Goal: Transaction & Acquisition: Purchase product/service

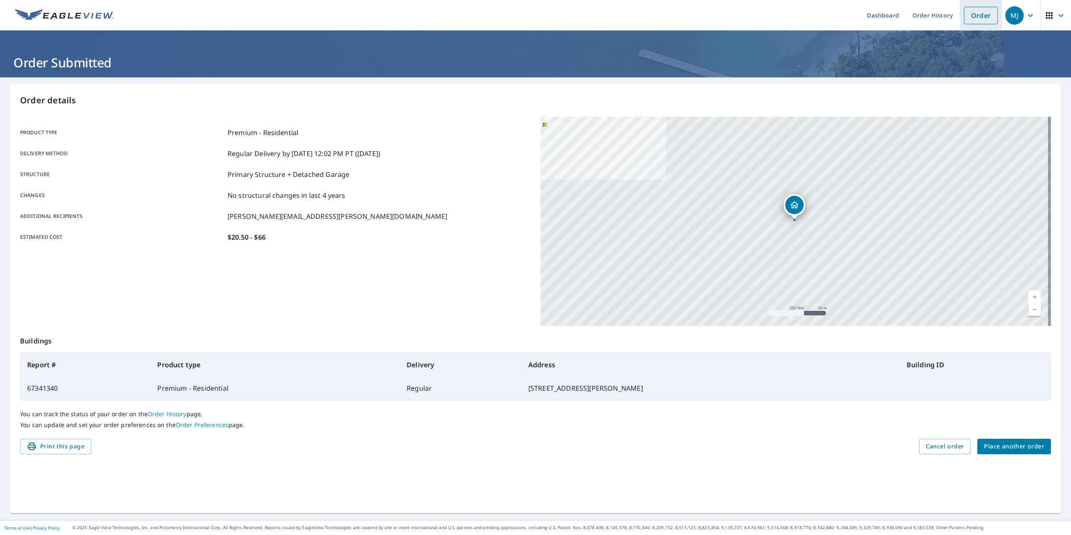
click at [975, 19] on link "Order" at bounding box center [981, 16] width 34 height 18
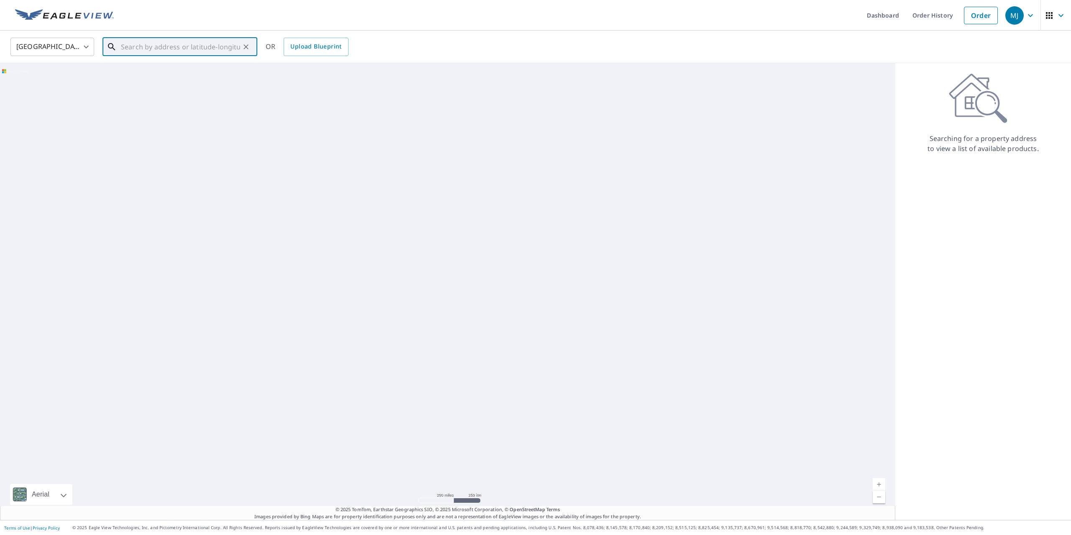
click at [205, 49] on input "text" at bounding box center [180, 46] width 119 height 23
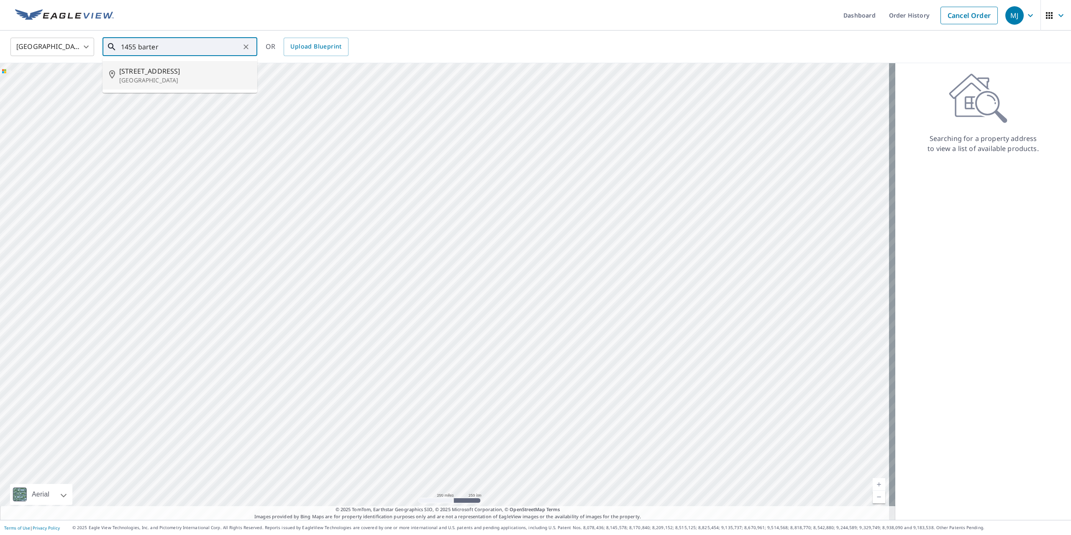
click at [181, 75] on span "[STREET_ADDRESS]" at bounding box center [184, 71] width 131 height 10
type input "[STREET_ADDRESS]"
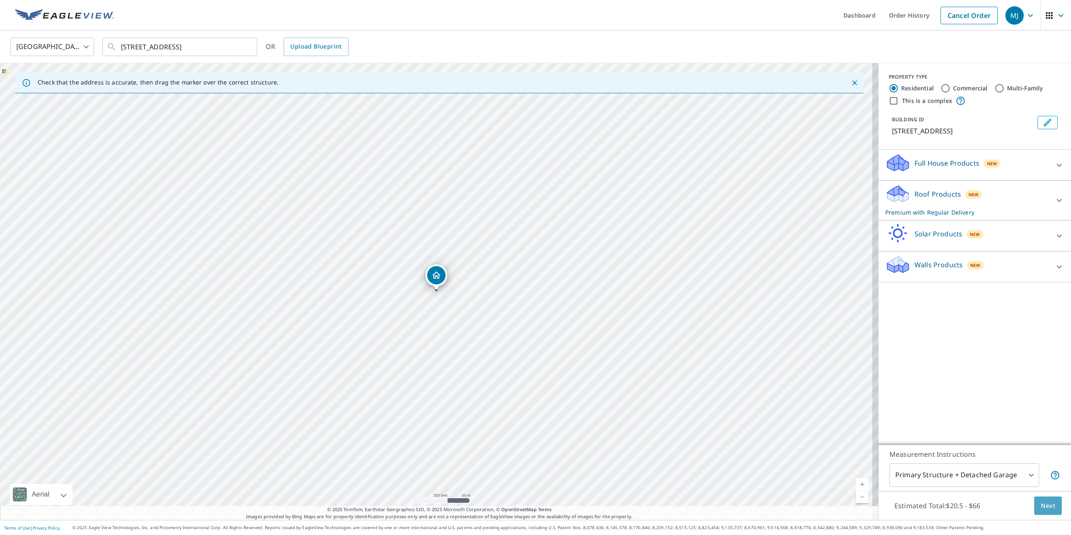
click at [1041, 502] on span "Next" at bounding box center [1048, 506] width 14 height 10
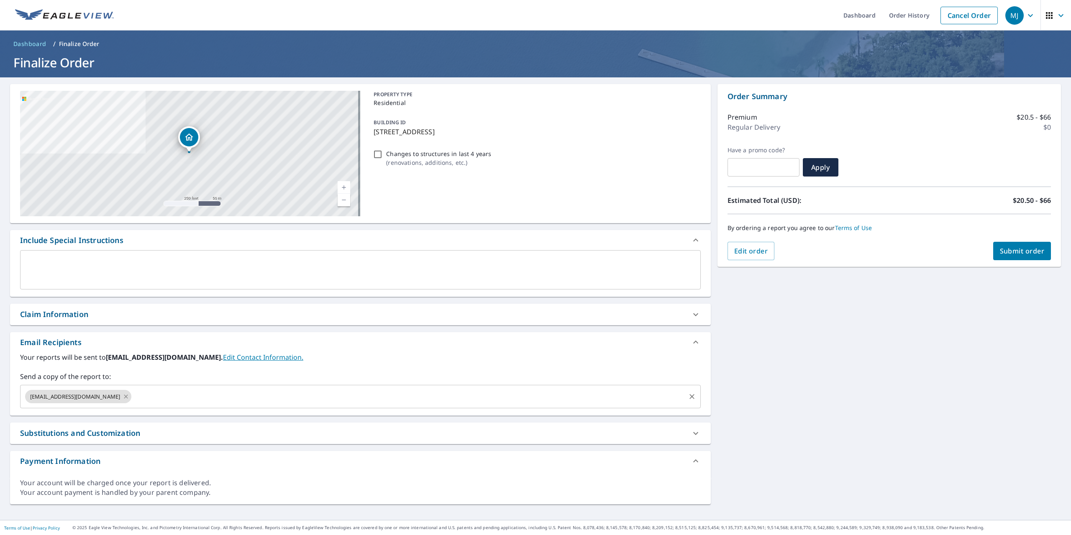
click at [124, 395] on icon at bounding box center [126, 396] width 4 height 4
click at [97, 395] on input "text" at bounding box center [354, 397] width 660 height 16
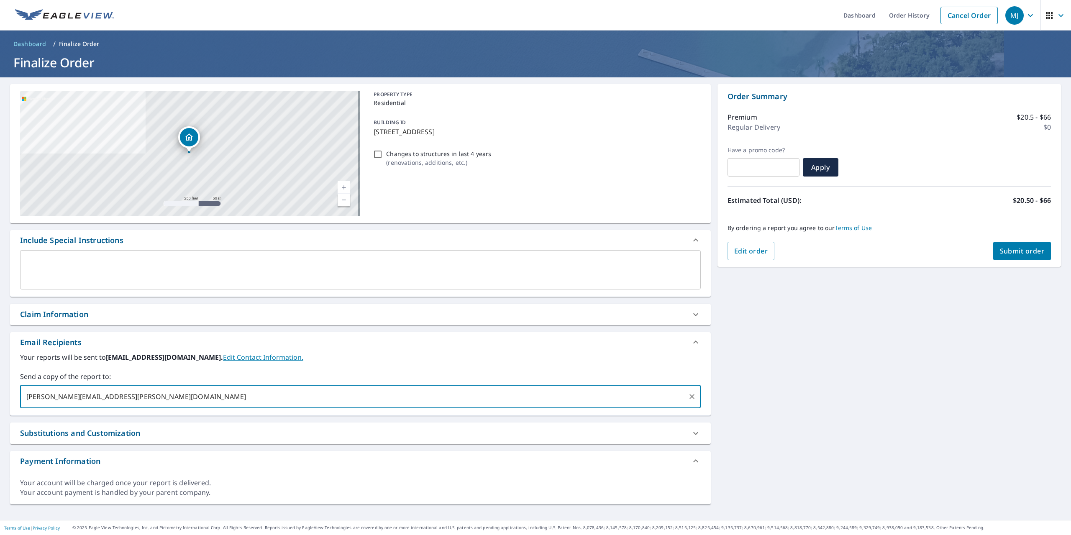
type input "[PERSON_NAME][EMAIL_ADDRESS][PERSON_NAME][DOMAIN_NAME]"
click at [1000, 253] on span "Submit order" at bounding box center [1022, 250] width 45 height 9
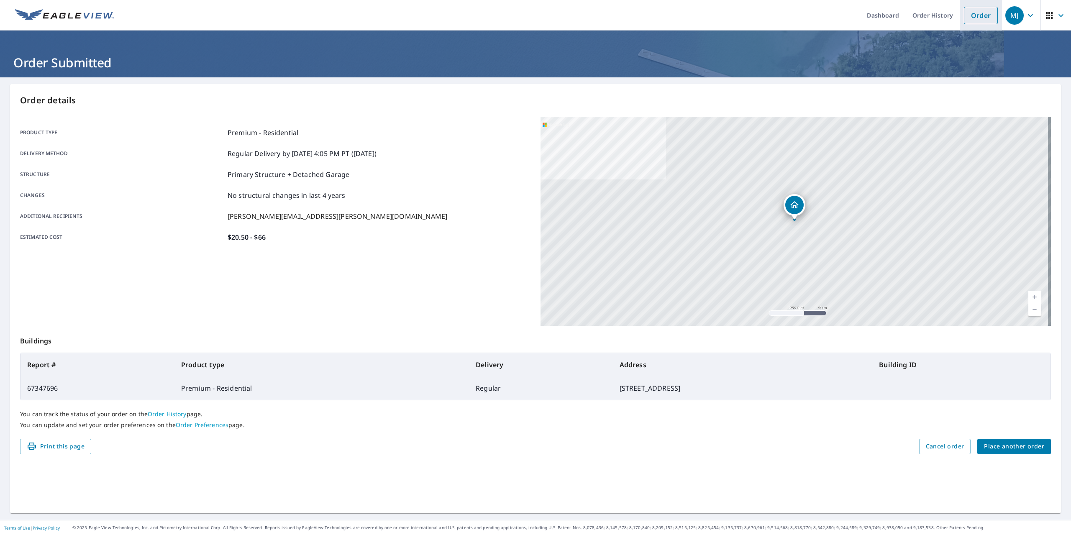
click at [976, 16] on link "Order" at bounding box center [981, 16] width 34 height 18
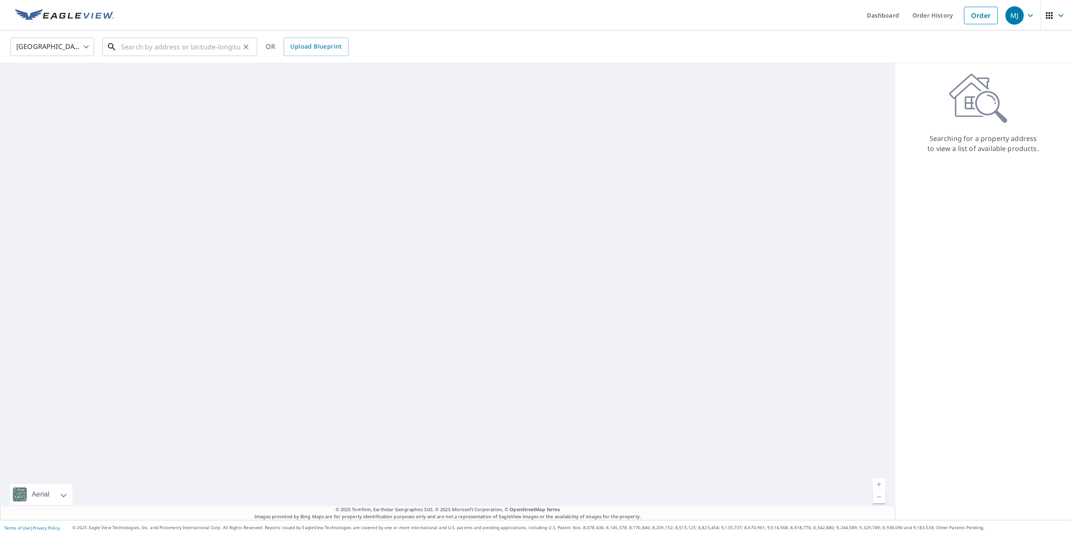
click at [190, 43] on input "text" at bounding box center [180, 46] width 119 height 23
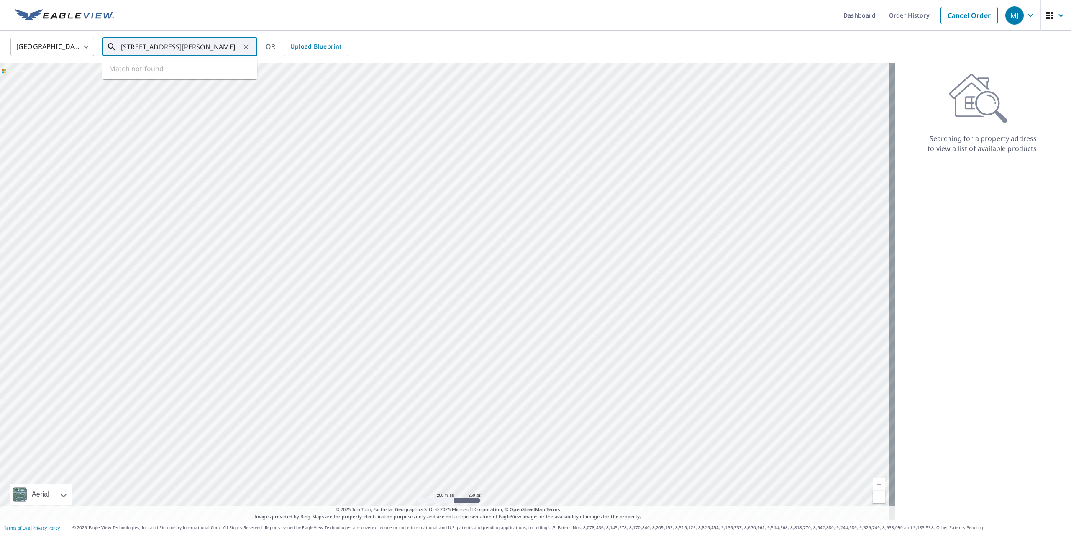
type input "[STREET_ADDRESS][PERSON_NAME]"
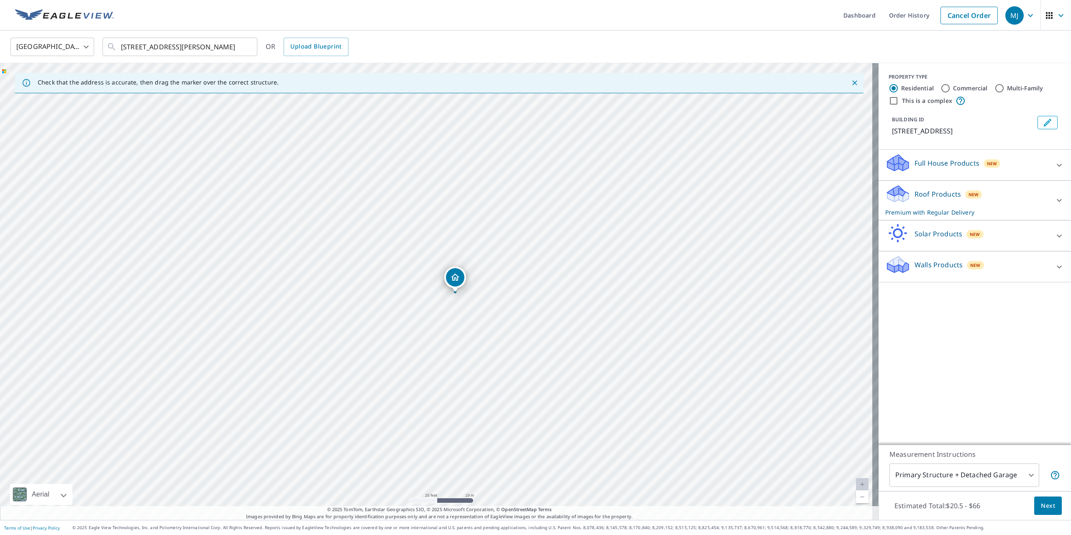
drag, startPoint x: 354, startPoint y: 217, endPoint x: 452, endPoint y: 275, distance: 113.6
click at [1041, 502] on span "Next" at bounding box center [1048, 506] width 14 height 10
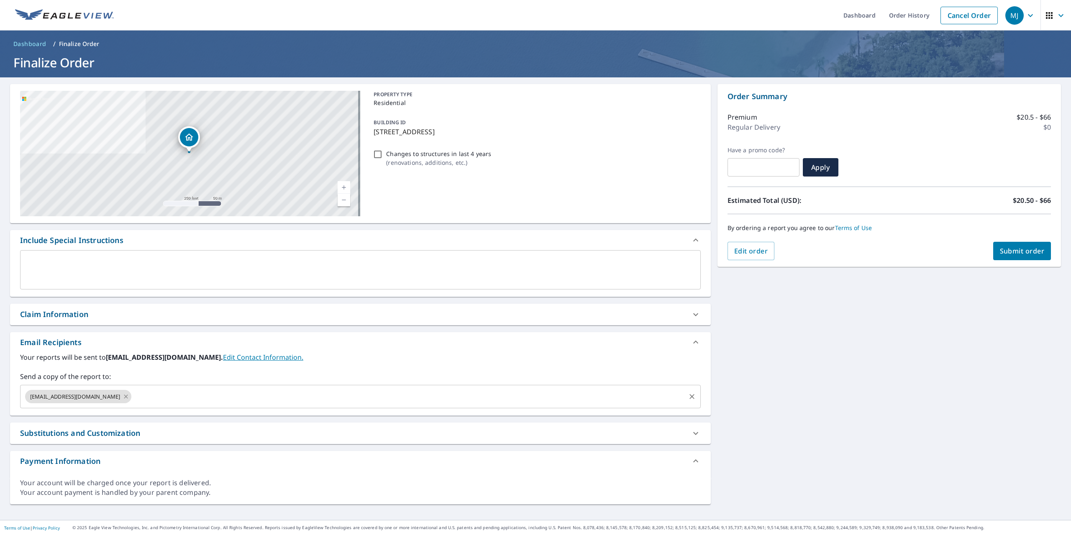
click at [123, 398] on icon at bounding box center [126, 396] width 7 height 9
click at [97, 397] on input "text" at bounding box center [354, 397] width 660 height 16
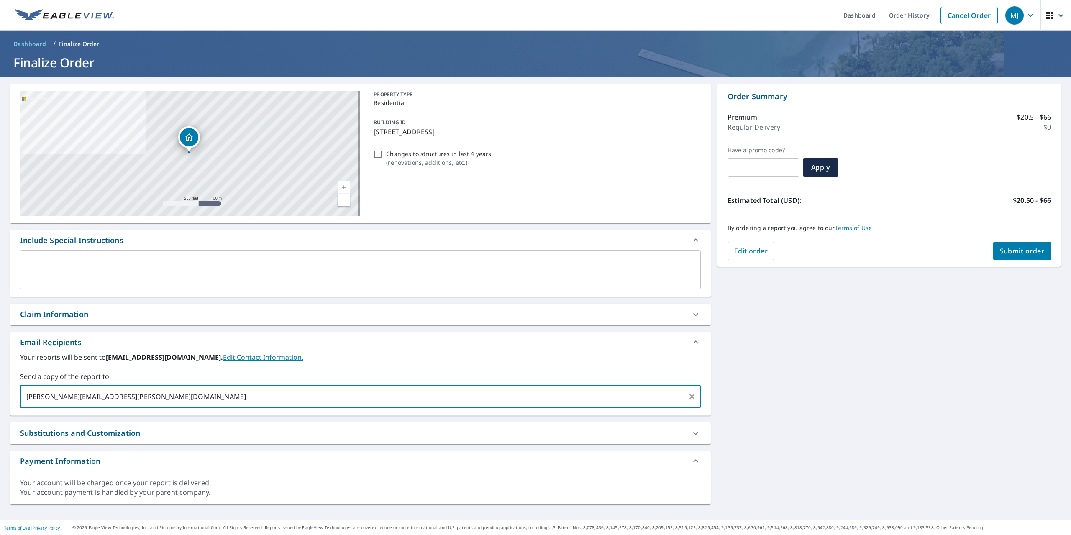
type input "[PERSON_NAME][EMAIL_ADDRESS][PERSON_NAME][DOMAIN_NAME]"
click at [1024, 250] on span "Submit order" at bounding box center [1022, 250] width 45 height 9
